Goal: Information Seeking & Learning: Learn about a topic

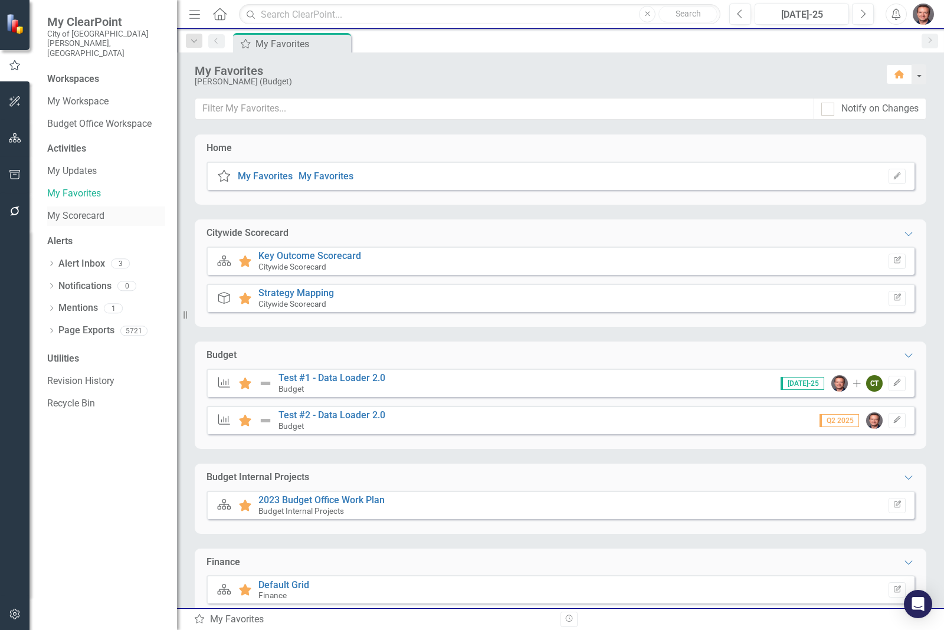
click at [78, 210] on link "My Scorecard" at bounding box center [106, 217] width 118 height 14
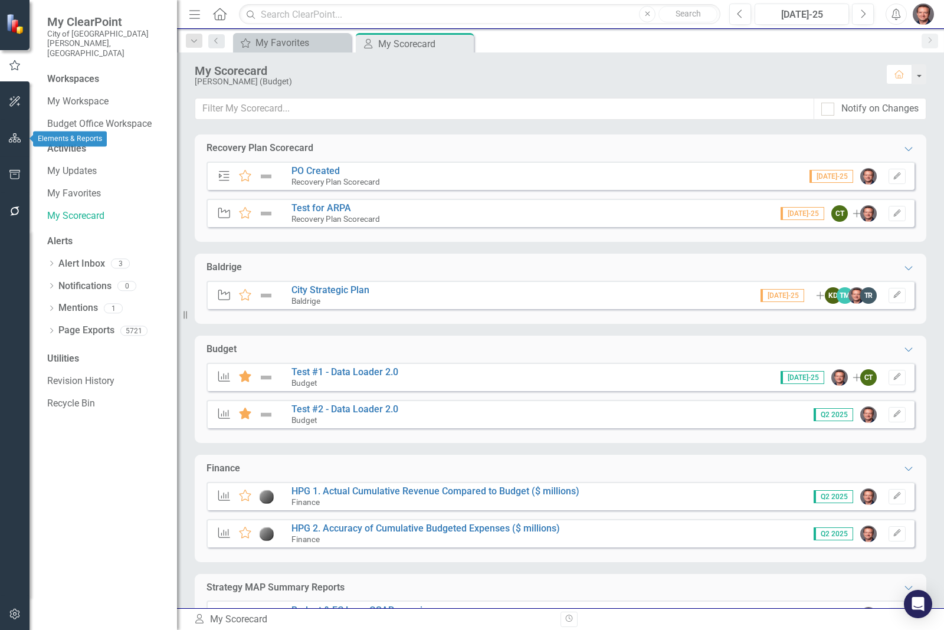
click at [16, 138] on icon "button" at bounding box center [15, 137] width 12 height 9
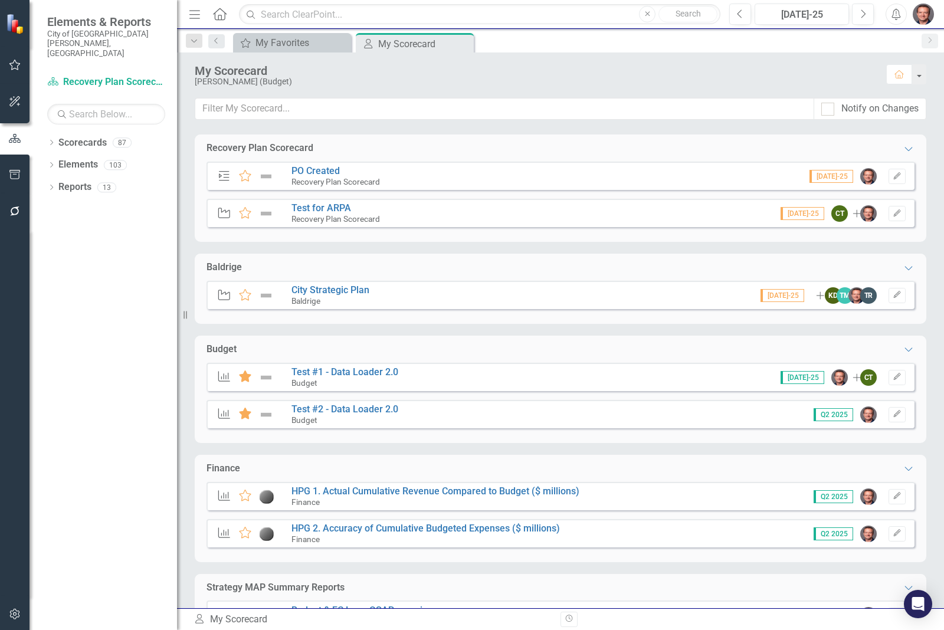
click at [43, 133] on div "Dropdown Scorecards 87 Dropdown Recovery Plan Scorecard Recovery Plan Theme: He…" at bounding box center [104, 381] width 148 height 497
click at [49, 140] on icon "Dropdown" at bounding box center [51, 143] width 8 height 6
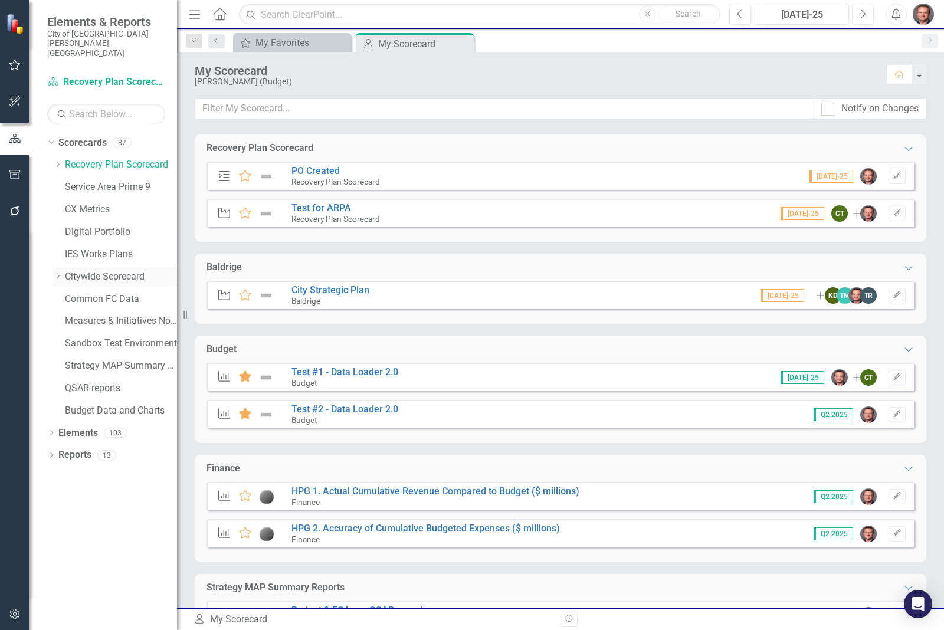
click at [93, 270] on link "Citywide Scorecard" at bounding box center [121, 277] width 112 height 14
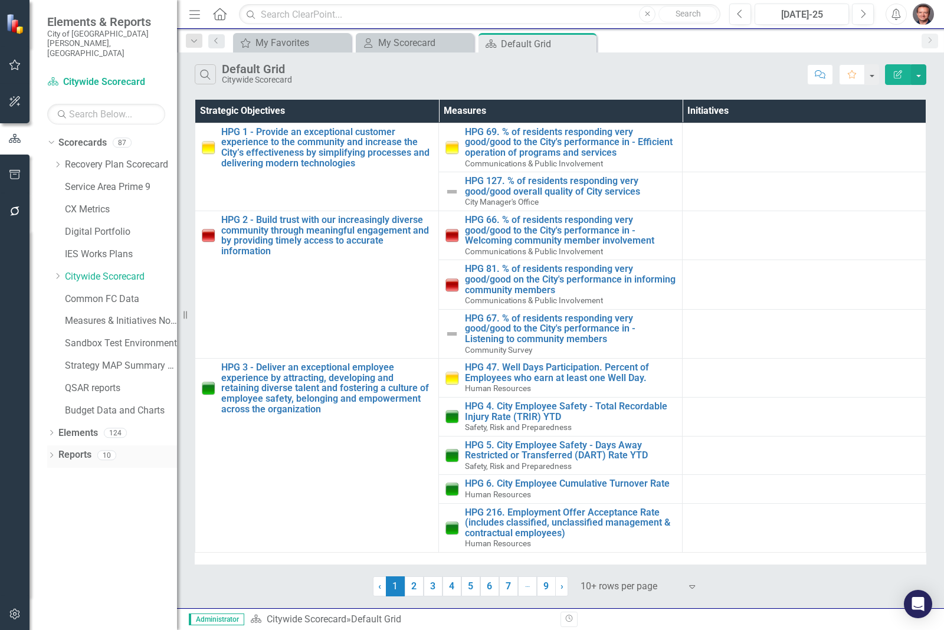
click at [71, 449] on link "Reports" at bounding box center [74, 456] width 33 height 14
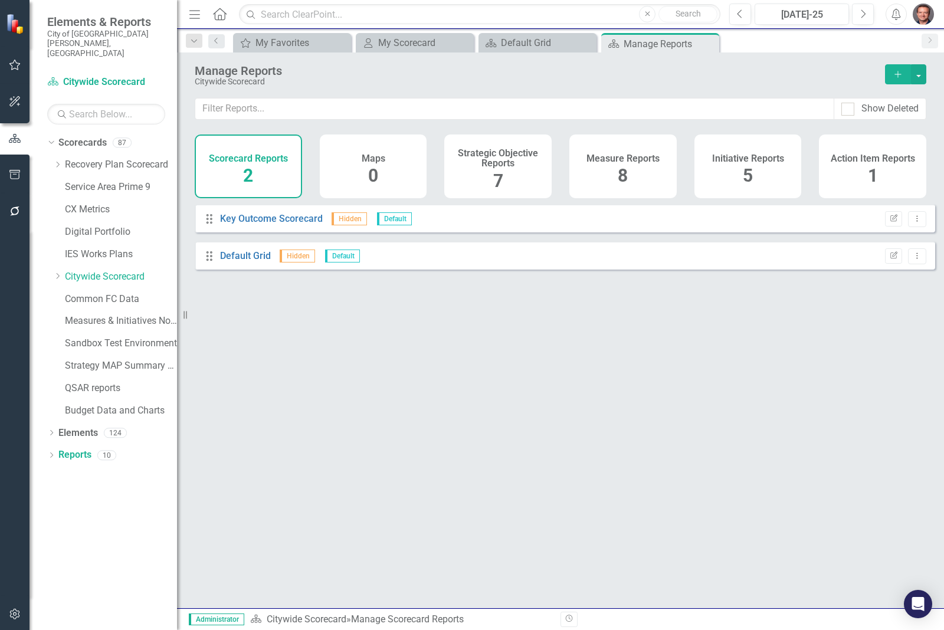
click at [622, 171] on span "8" at bounding box center [623, 175] width 10 height 21
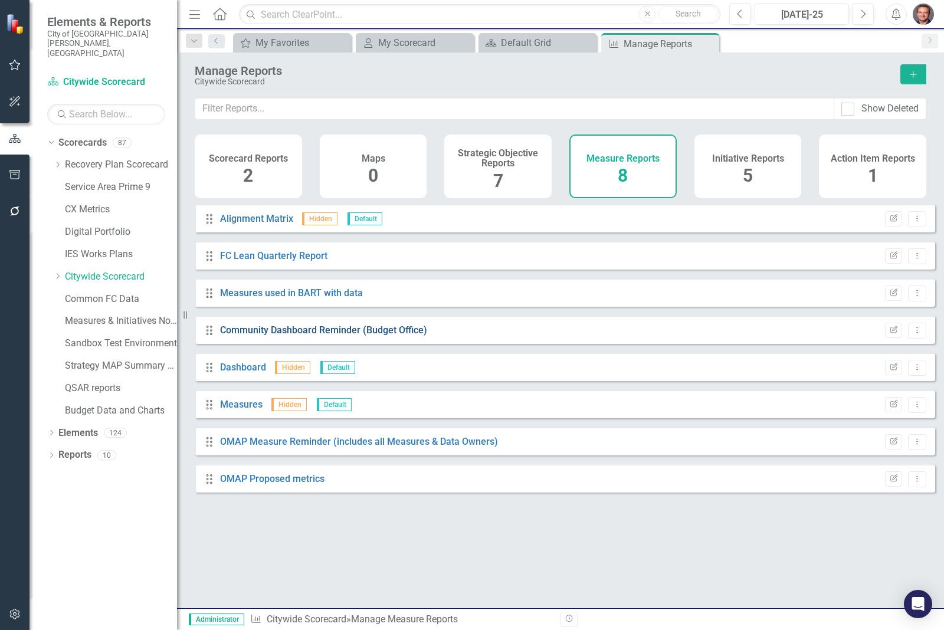
click at [280, 336] on link "Community Dashboard Reminder (Budget Office)" at bounding box center [323, 330] width 207 height 11
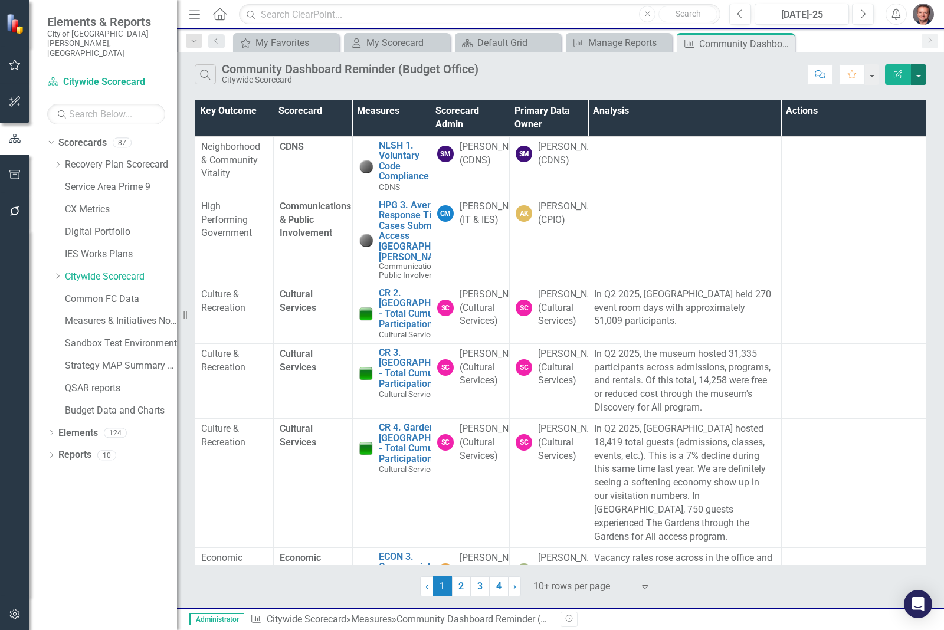
click at [921, 77] on button "button" at bounding box center [918, 74] width 15 height 21
click at [887, 142] on link "Excel Export to Excel" at bounding box center [879, 143] width 93 height 22
click at [264, 13] on input "text" at bounding box center [480, 14] width 482 height 21
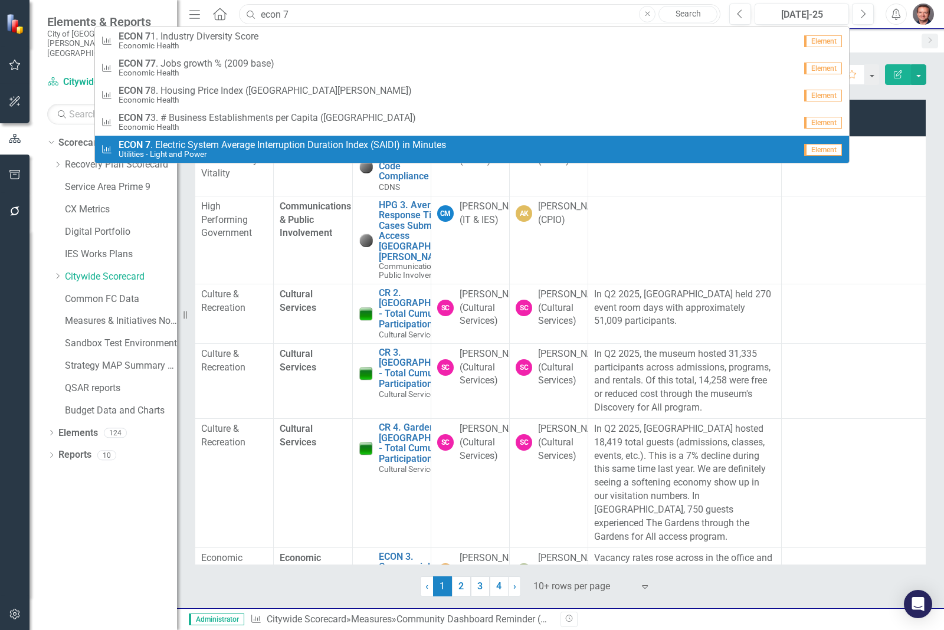
type input "econ 7"
click at [239, 146] on span "ECON 7 . Electric System Average Interruption Duration Index (SAIDI) in Minutes" at bounding box center [283, 145] width 328 height 11
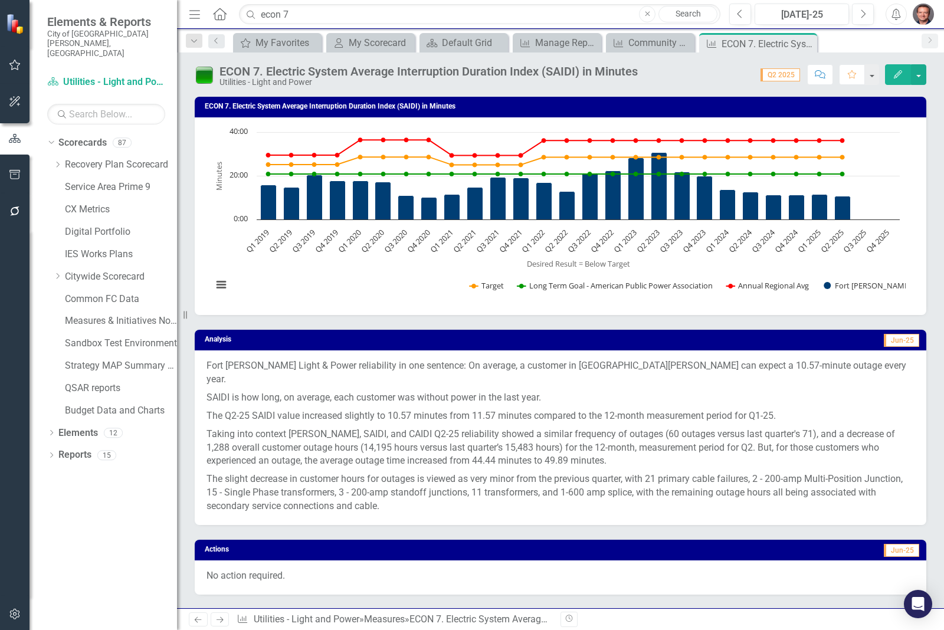
click at [449, 426] on p "Taking into context [PERSON_NAME], SAIDI, and CAIDI Q2-25 reliability showed a …" at bounding box center [561, 448] width 708 height 45
click at [807, 42] on icon at bounding box center [806, 44] width 6 height 6
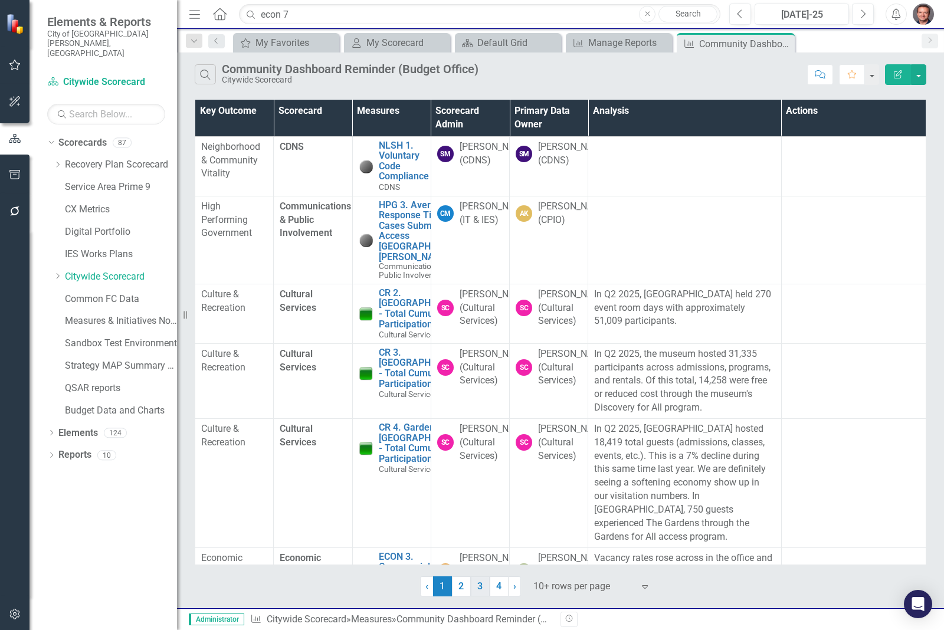
click at [478, 584] on link "3" at bounding box center [480, 587] width 19 height 20
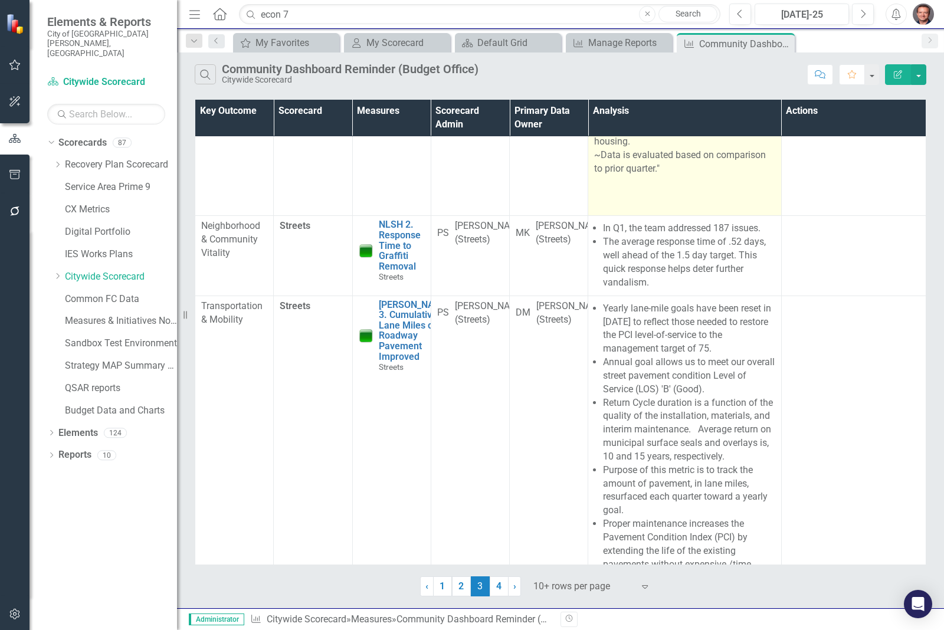
scroll to position [1476, 0]
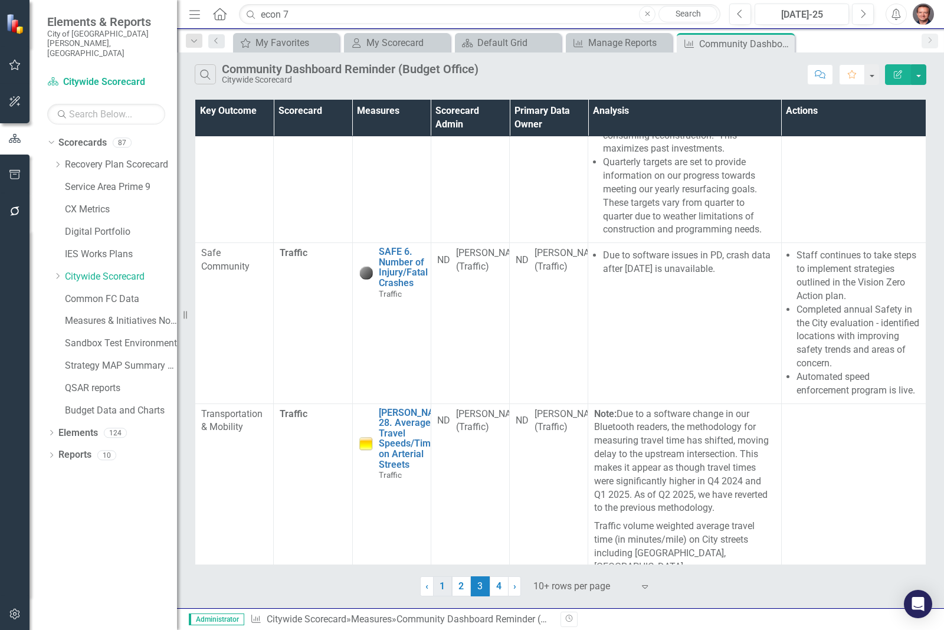
click at [440, 588] on link "1" at bounding box center [442, 587] width 19 height 20
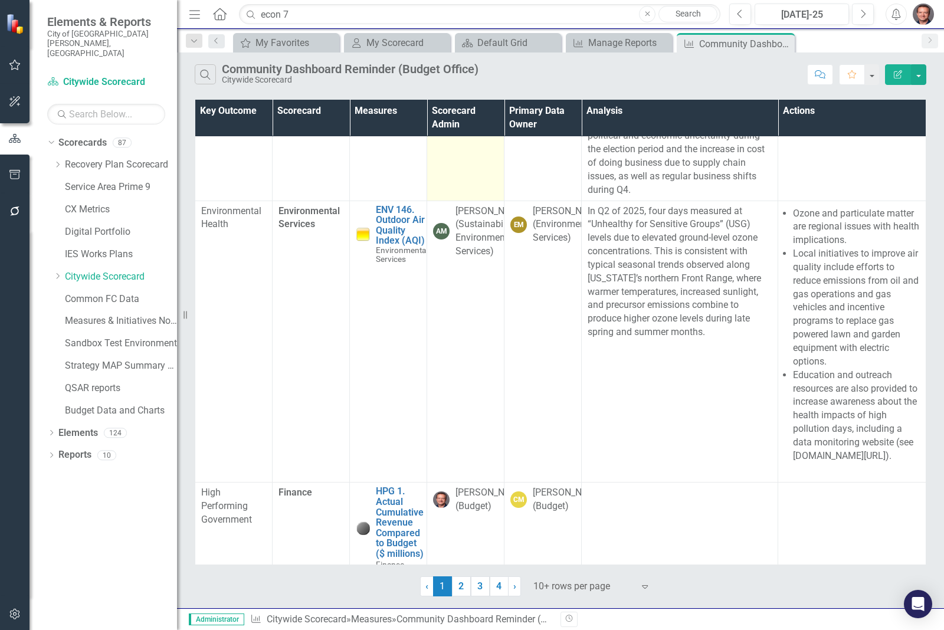
scroll to position [1294, 0]
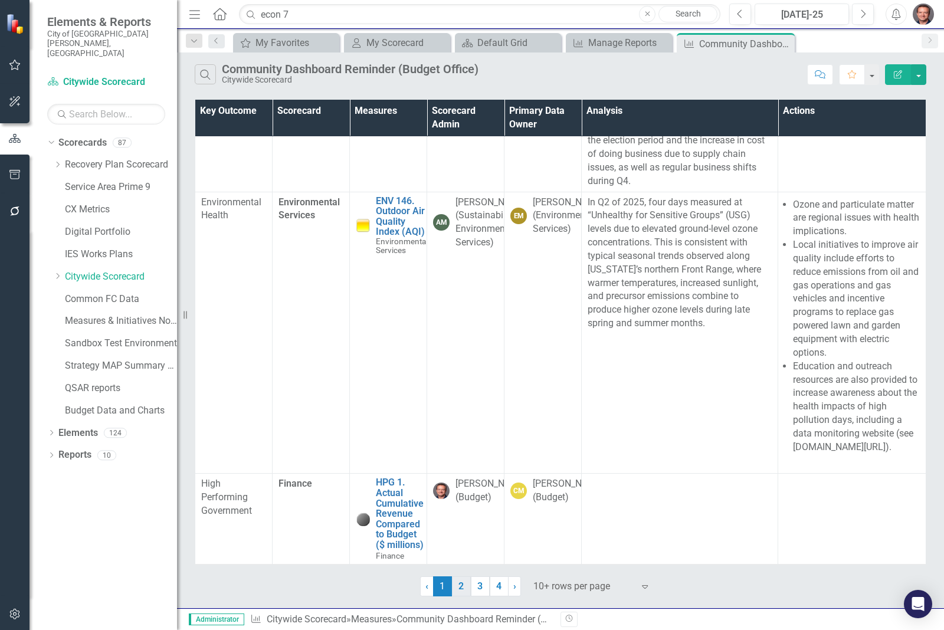
click at [464, 590] on link "2" at bounding box center [461, 587] width 19 height 20
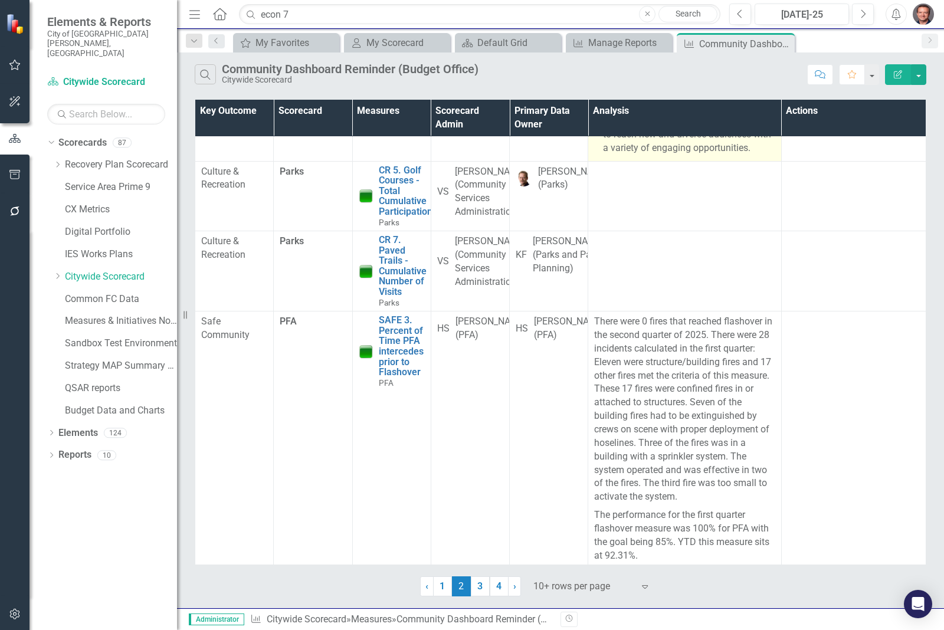
scroll to position [443, 0]
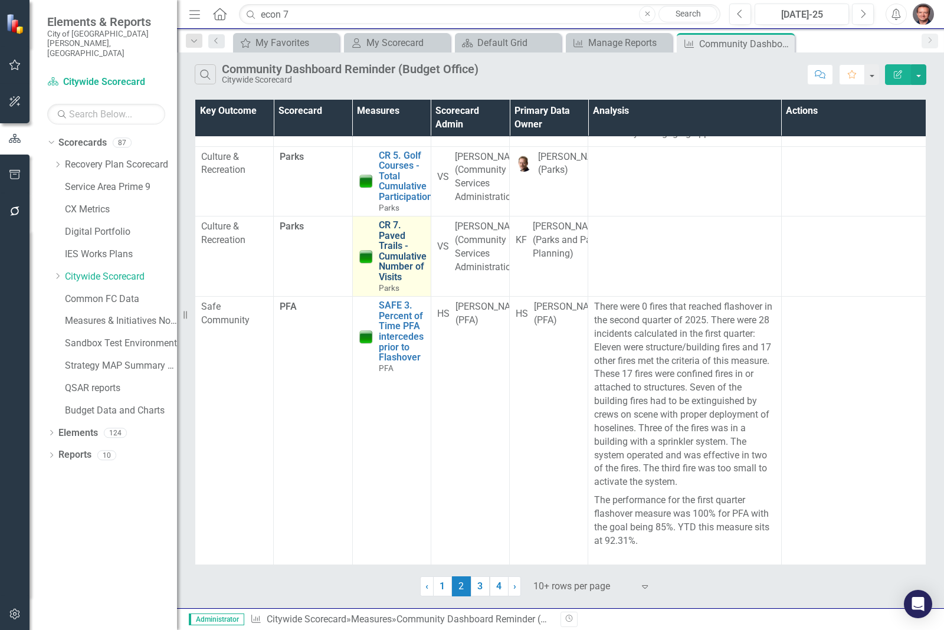
click at [387, 283] on link "CR 7. Paved Trails - Cumulative Number of Visits" at bounding box center [403, 251] width 48 height 63
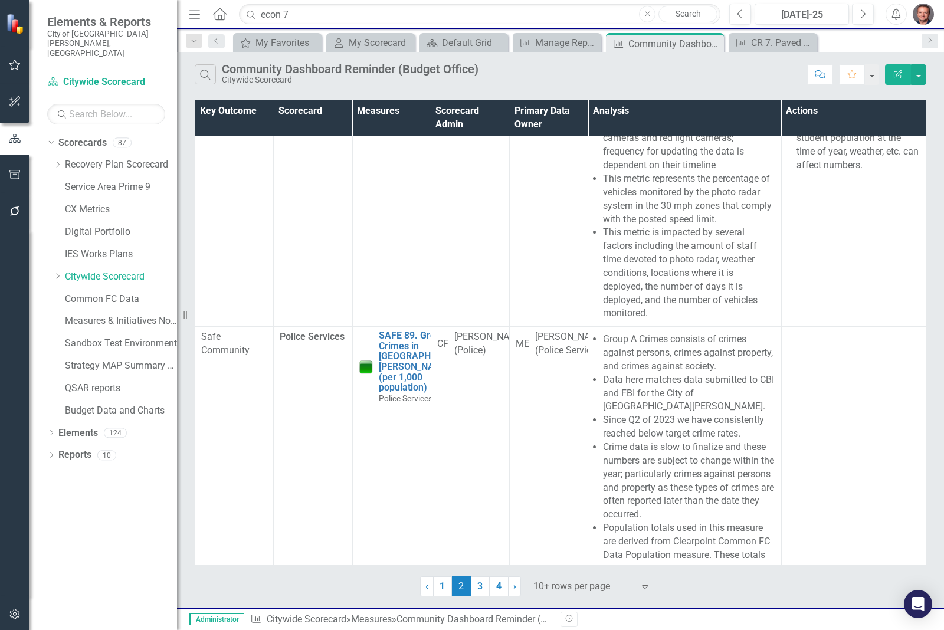
scroll to position [2243, 0]
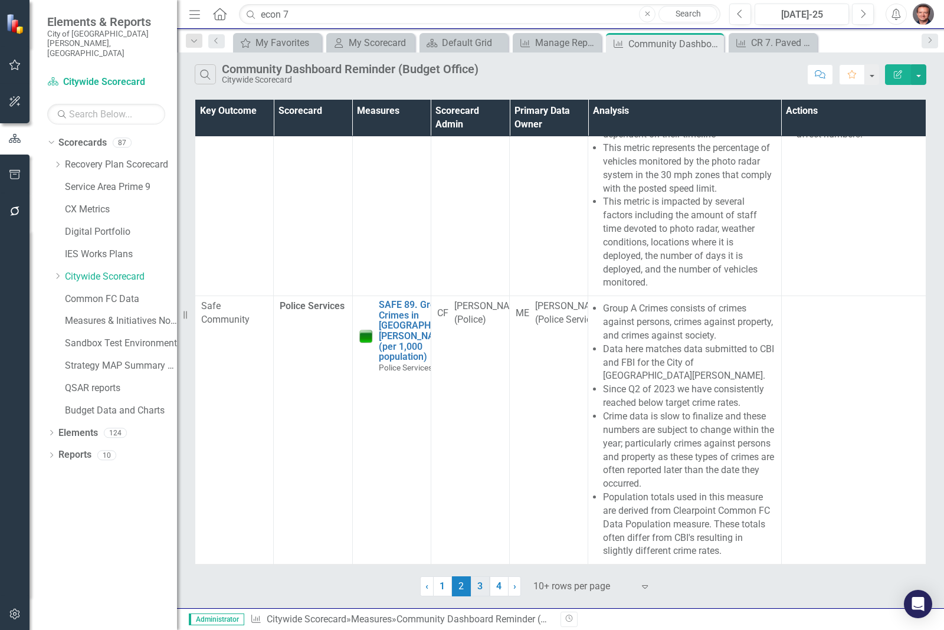
click at [485, 589] on link "3" at bounding box center [480, 587] width 19 height 20
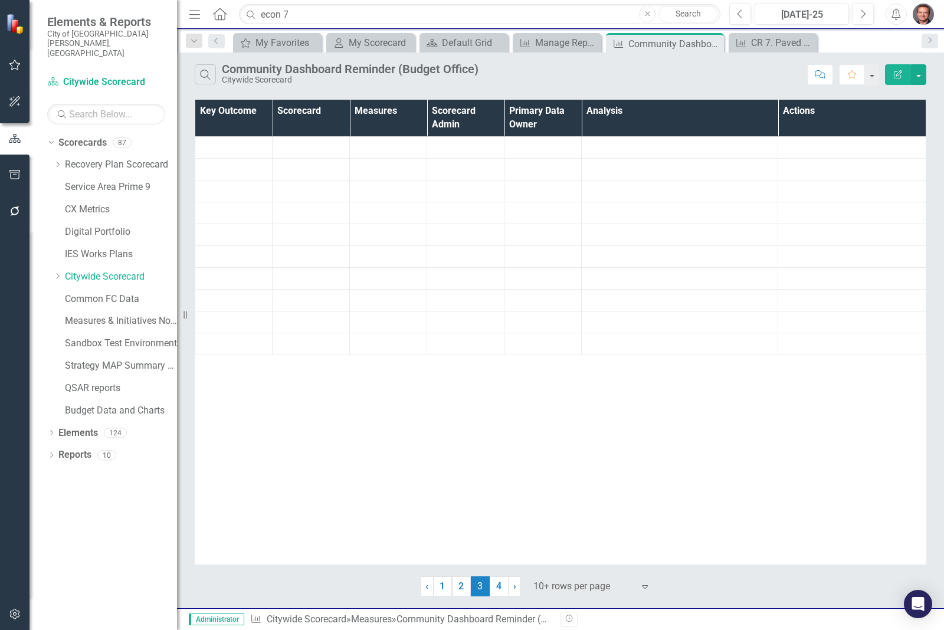
scroll to position [0, 0]
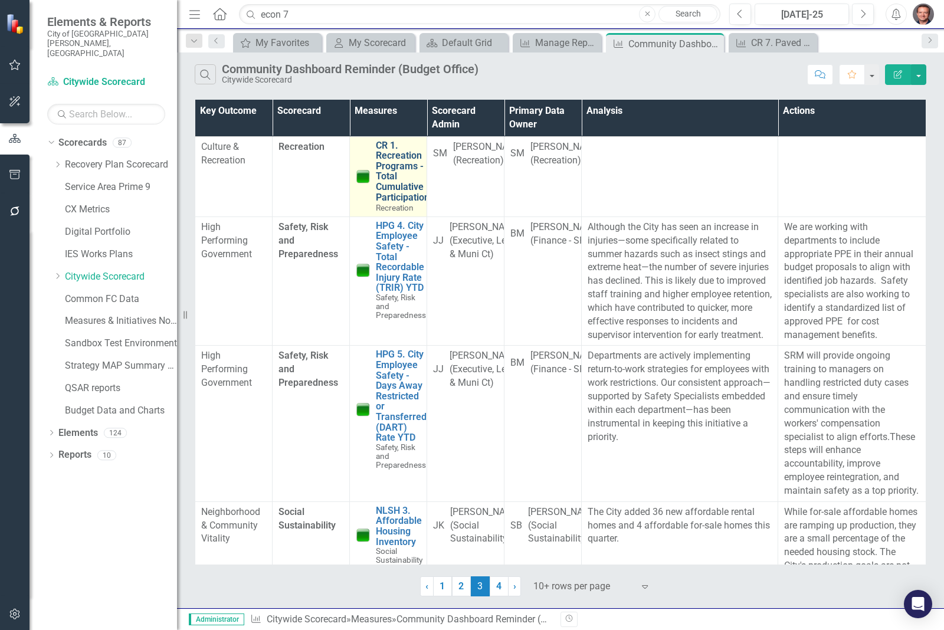
click at [387, 165] on link "CR 1. Recreation Programs - Total Cumulative Participation" at bounding box center [403, 171] width 54 height 63
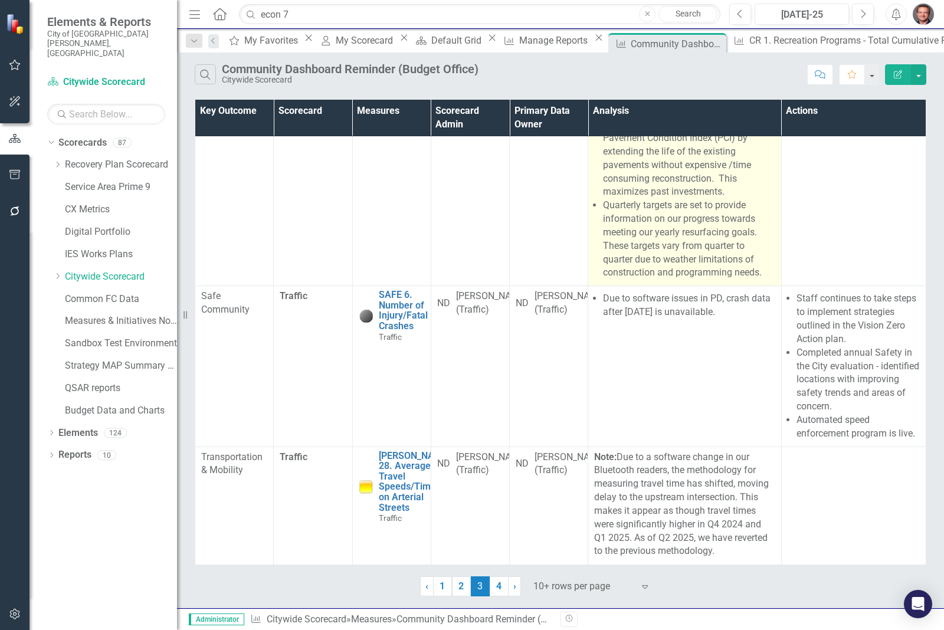
scroll to position [1425, 0]
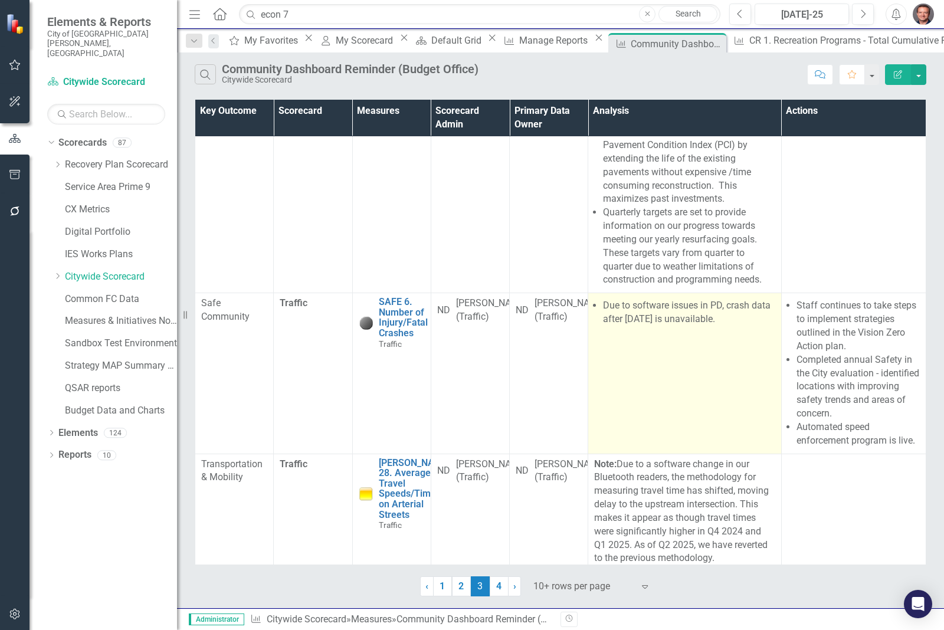
click at [679, 394] on td "Due to software issues in PD, crash data after [DATE] is unavailable." at bounding box center [684, 373] width 193 height 161
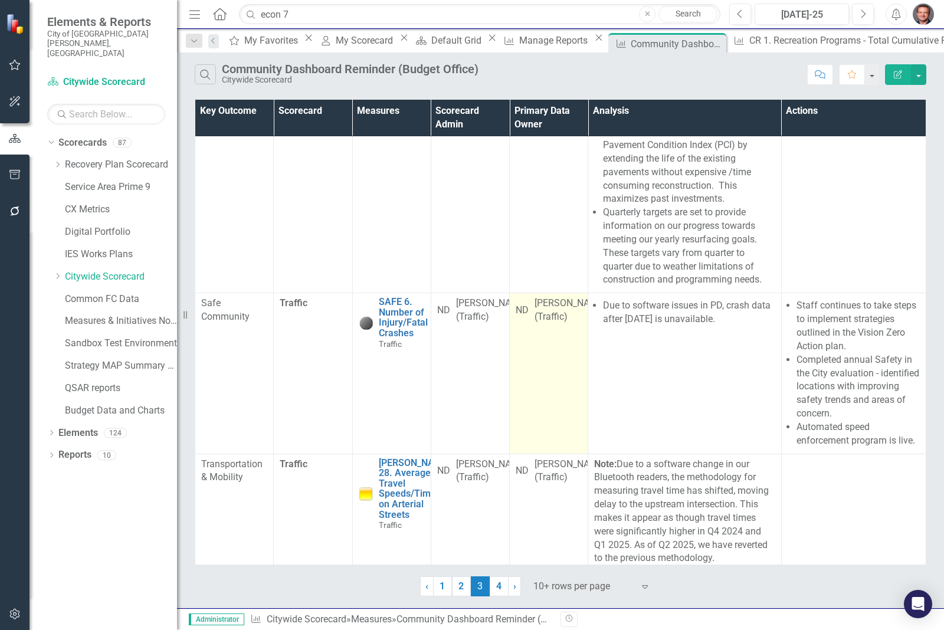
click at [571, 417] on td "ND [PERSON_NAME] (Traffic)" at bounding box center [549, 373] width 79 height 161
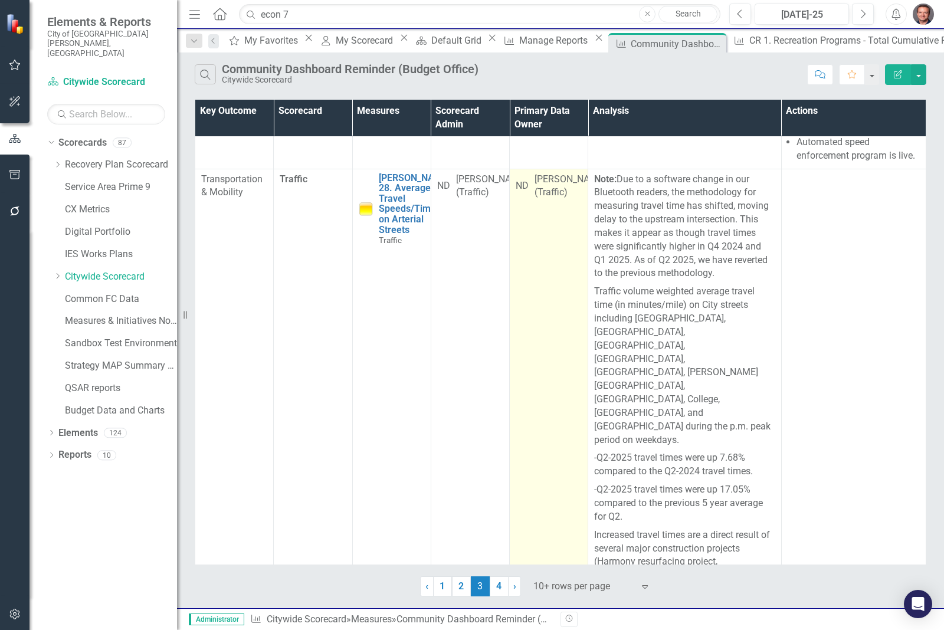
scroll to position [1721, 0]
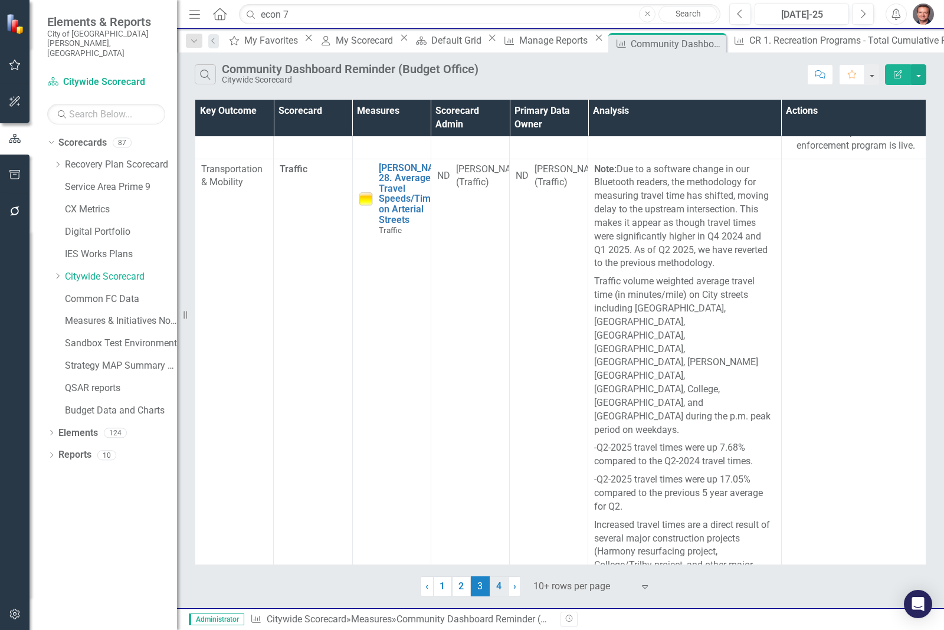
click at [499, 587] on link "4" at bounding box center [499, 587] width 19 height 20
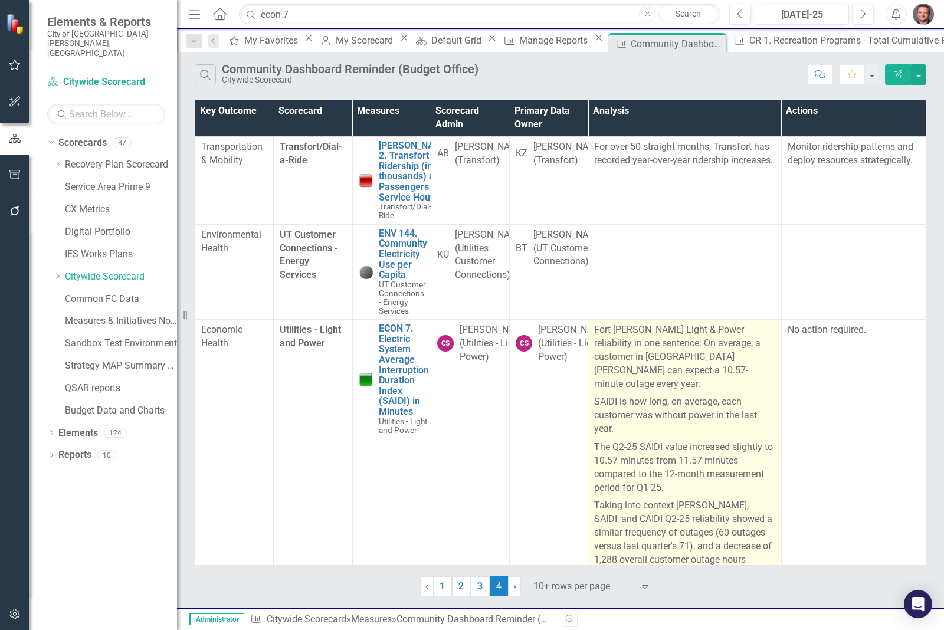
click at [665, 426] on p "SAIDI is how long, on average, each customer was without power in the last year." at bounding box center [684, 415] width 181 height 45
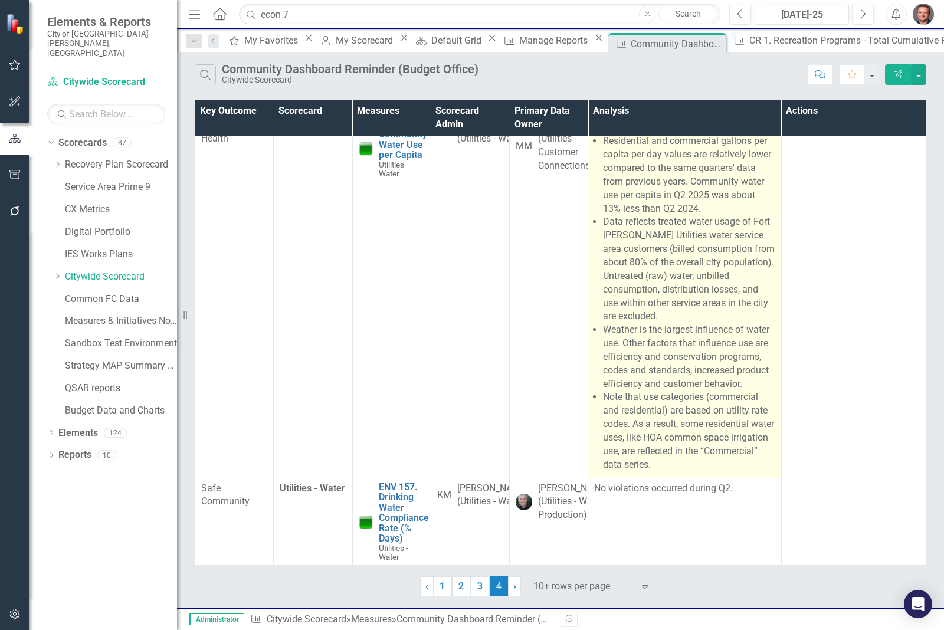
scroll to position [783, 0]
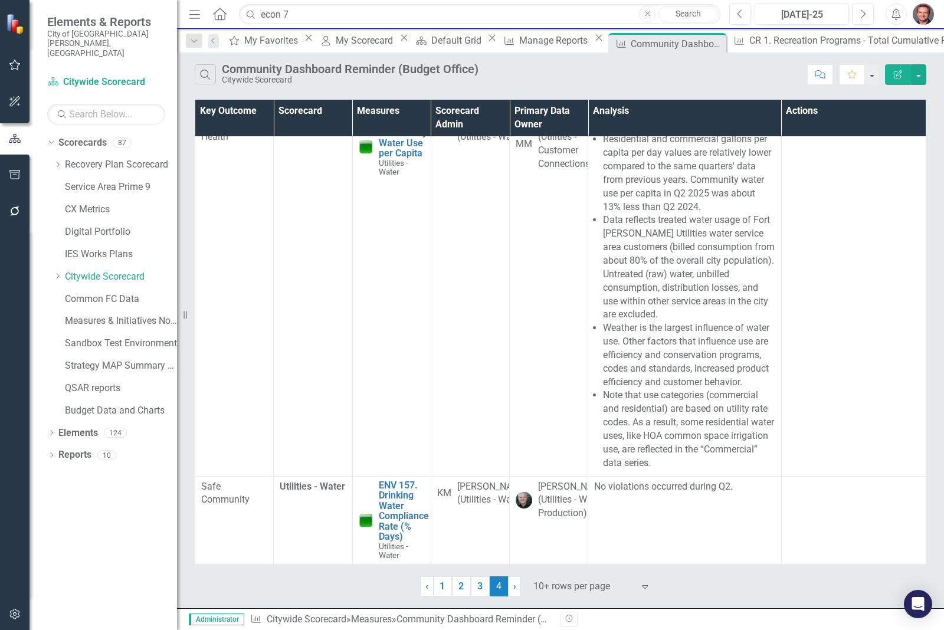
click at [924, 17] on img "button" at bounding box center [923, 14] width 21 height 21
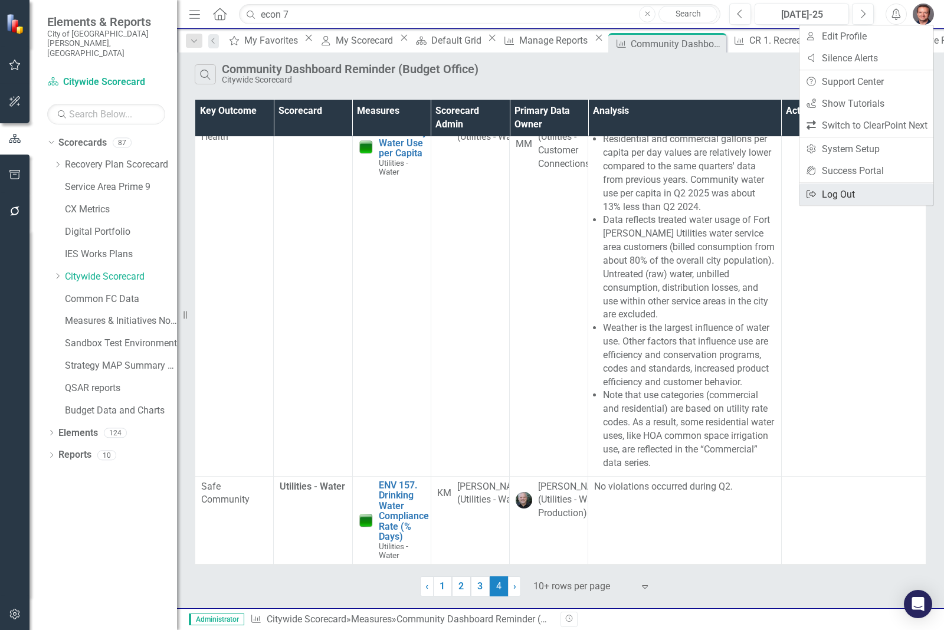
click at [838, 190] on link "Logout Log Out" at bounding box center [867, 195] width 134 height 22
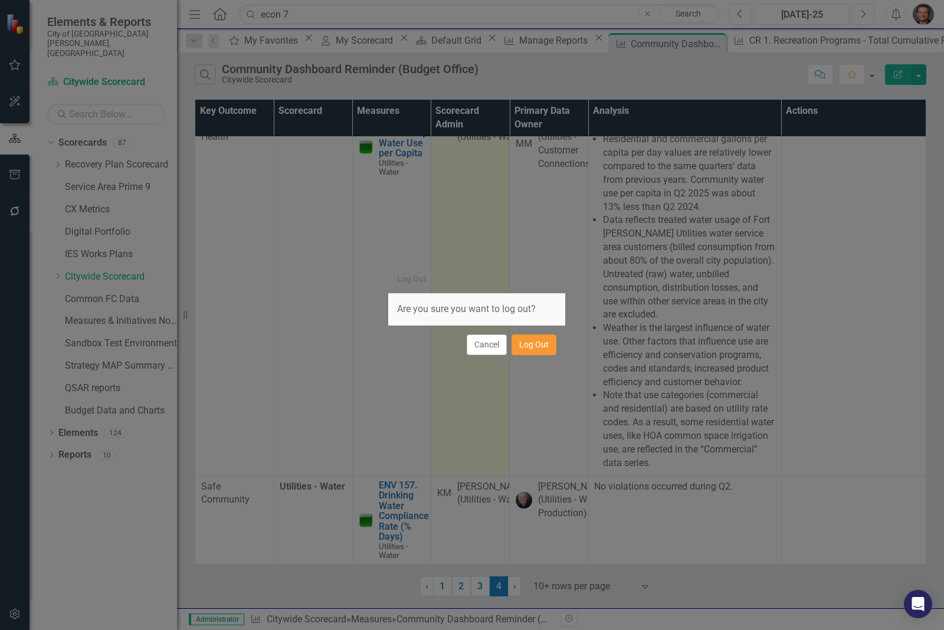
click at [527, 347] on button "Log Out" at bounding box center [534, 345] width 45 height 21
